Goal: Browse casually

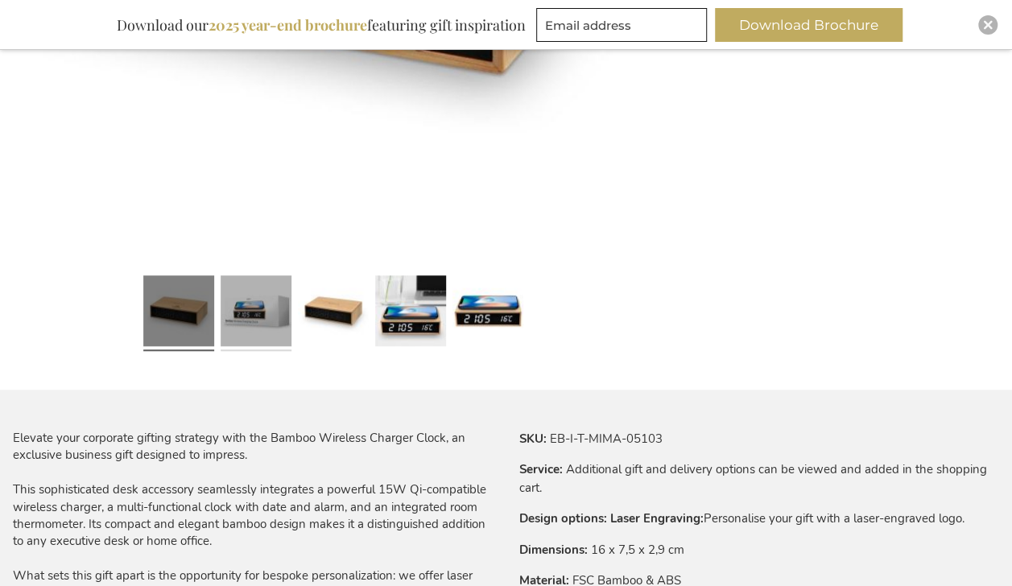
click at [250, 357] on link at bounding box center [256, 313] width 71 height 89
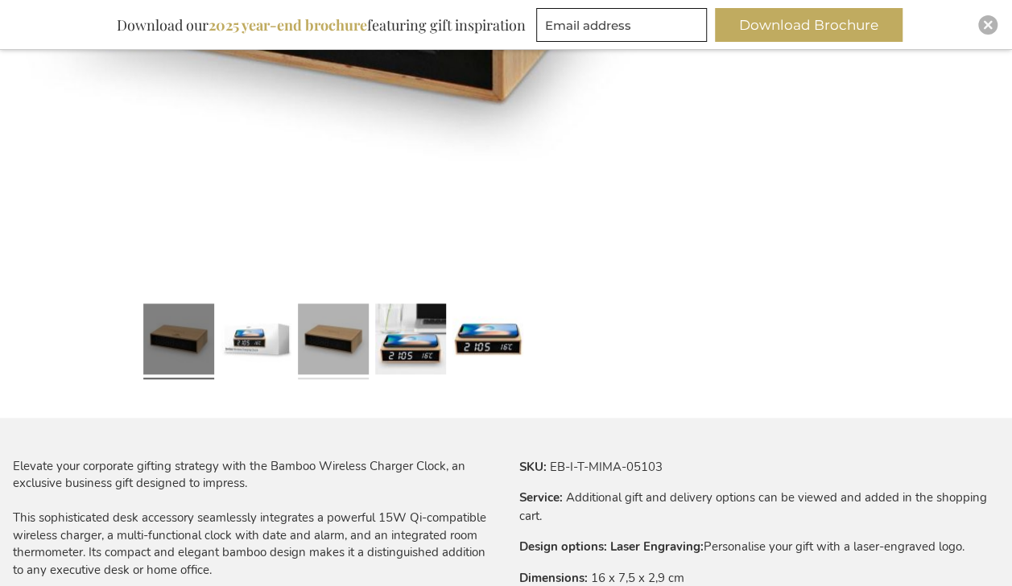
click at [339, 346] on link at bounding box center [333, 341] width 71 height 89
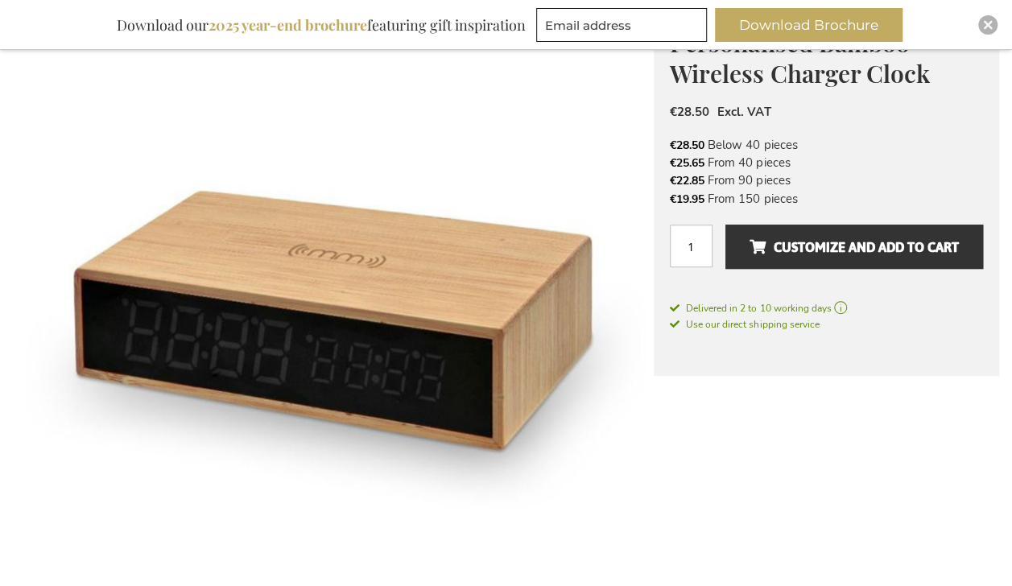
scroll to position [452, 0]
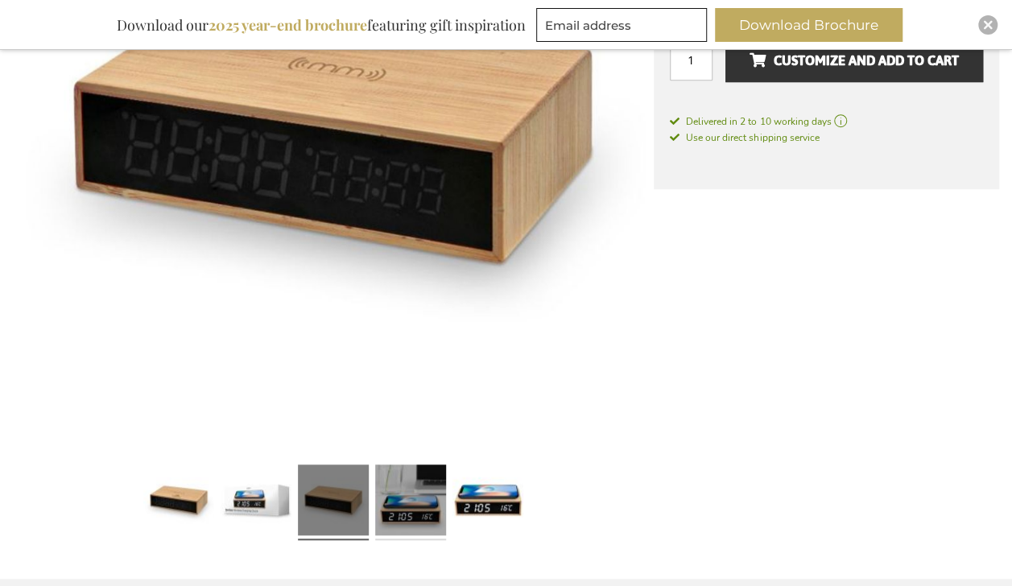
click at [415, 502] on link at bounding box center [410, 502] width 71 height 89
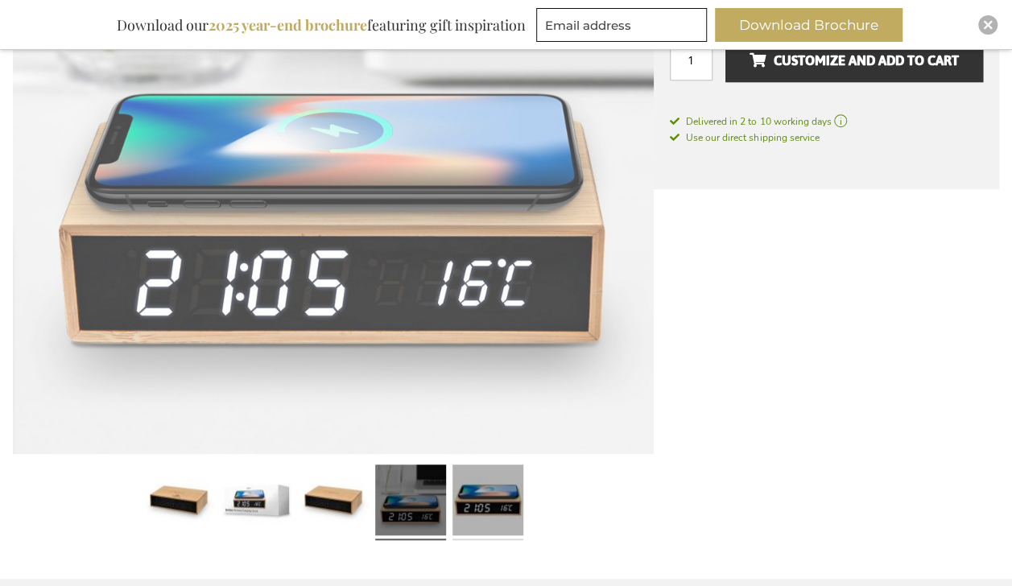
click at [477, 508] on link at bounding box center [487, 502] width 71 height 89
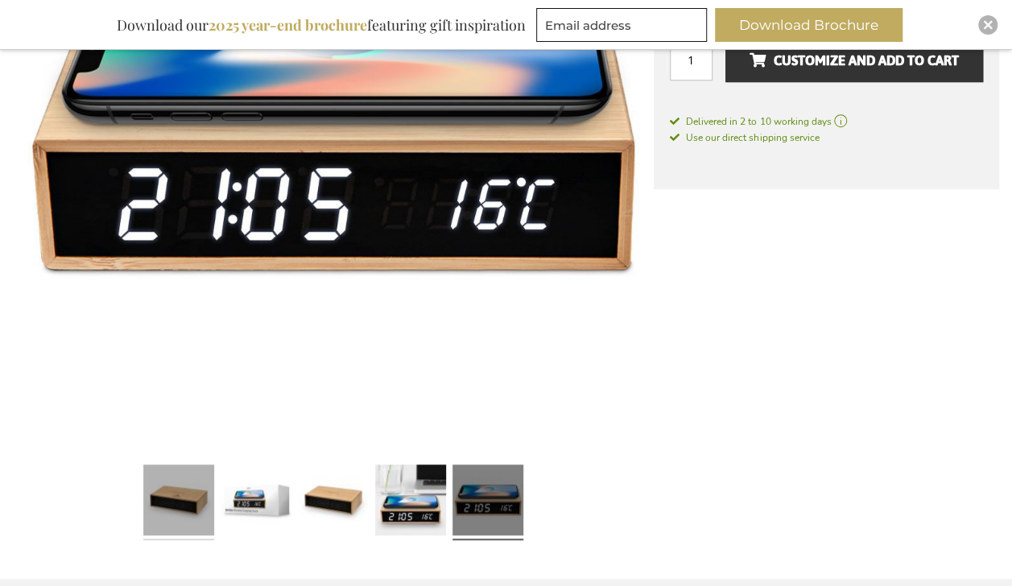
click at [204, 491] on link at bounding box center [178, 502] width 71 height 89
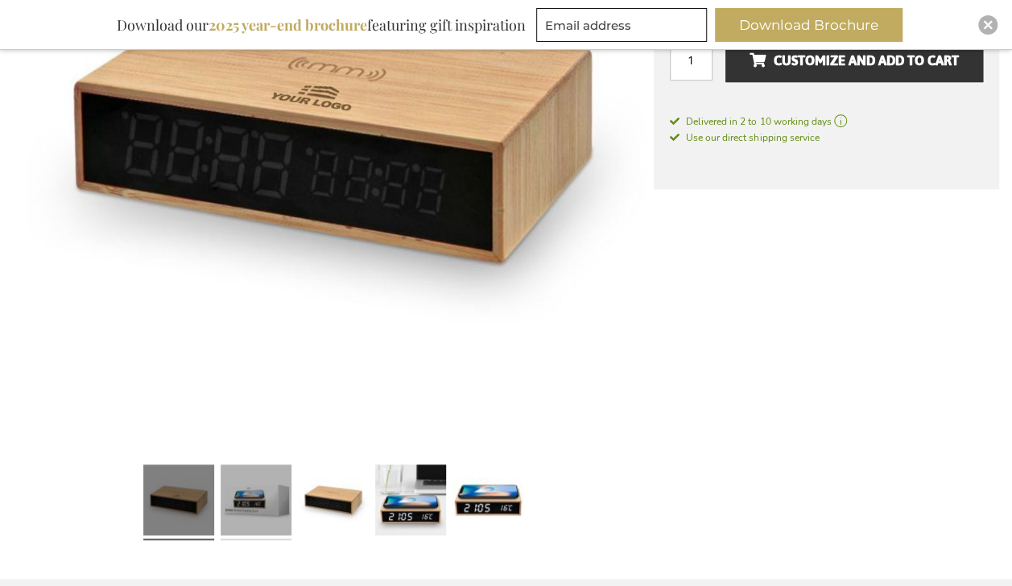
click at [231, 491] on link at bounding box center [256, 502] width 71 height 89
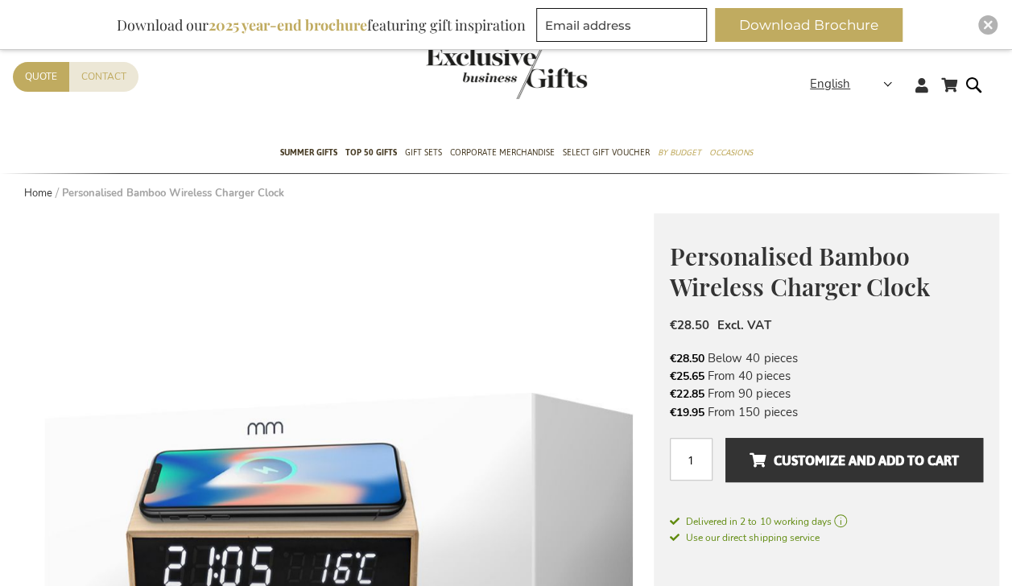
scroll to position [50, 0]
